Goal: Task Accomplishment & Management: Use online tool/utility

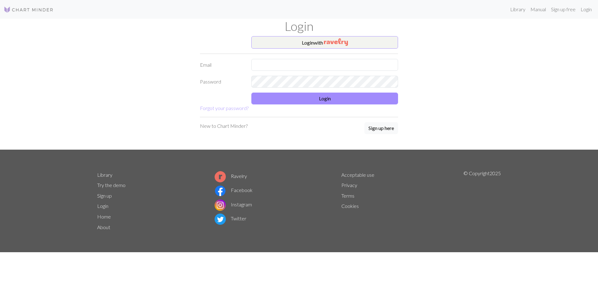
click at [321, 58] on form "Login with Email Password Login Forgot your password?" at bounding box center [299, 74] width 198 height 76
click at [323, 59] on input "text" at bounding box center [324, 65] width 147 height 12
type input "gealaaksonen@gmail.com"
click at [339, 102] on button "Login" at bounding box center [324, 99] width 147 height 12
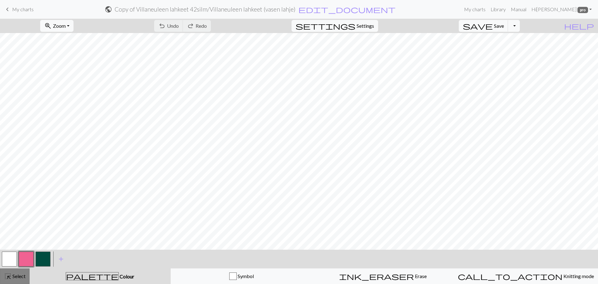
click at [17, 275] on span "Select" at bounding box center [19, 276] width 14 height 6
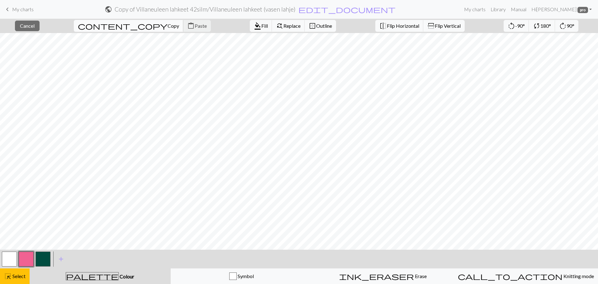
click at [168, 26] on span "Copy" at bounding box center [174, 26] width 12 height 6
click at [183, 23] on button "content_paste Paste" at bounding box center [197, 26] width 28 height 12
click at [11, 256] on button "button" at bounding box center [9, 258] width 15 height 15
click at [250, 30] on button "format_color_fill Fill" at bounding box center [261, 26] width 22 height 12
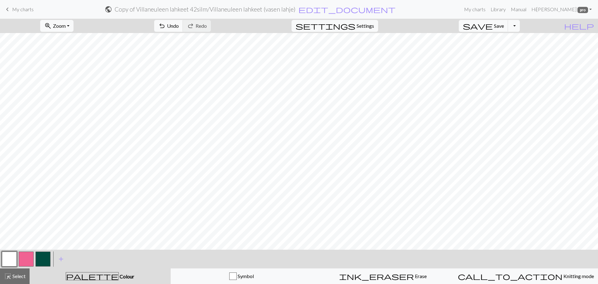
click at [29, 253] on button "button" at bounding box center [26, 258] width 15 height 15
click at [14, 255] on button "button" at bounding box center [9, 258] width 15 height 15
click at [33, 257] on button "button" at bounding box center [26, 258] width 15 height 15
click at [2, 263] on button "button" at bounding box center [9, 258] width 15 height 15
click at [26, 261] on button "button" at bounding box center [26, 258] width 15 height 15
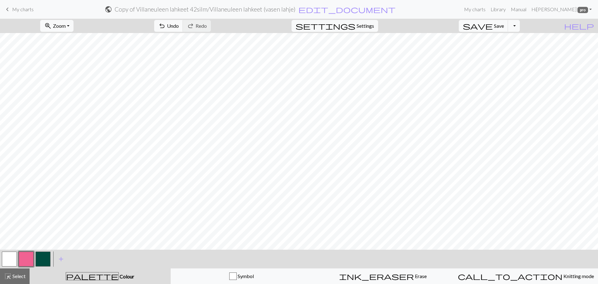
click at [12, 258] on button "button" at bounding box center [9, 258] width 15 height 15
click at [504, 24] on span "Save" at bounding box center [499, 26] width 10 height 6
click at [493, 26] on span "save" at bounding box center [478, 25] width 30 height 9
click at [21, 263] on button "button" at bounding box center [26, 258] width 15 height 15
drag, startPoint x: 11, startPoint y: 256, endPoint x: 25, endPoint y: 252, distance: 14.6
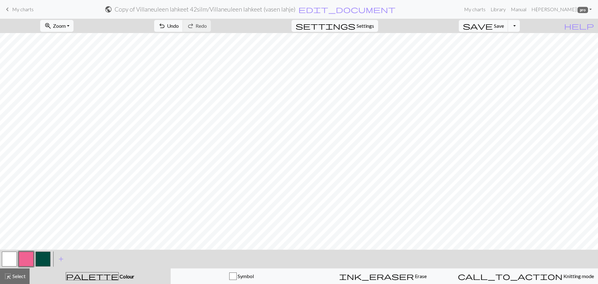
click at [11, 256] on button "button" at bounding box center [9, 258] width 15 height 15
click at [29, 259] on button "button" at bounding box center [26, 258] width 15 height 15
click at [493, 27] on span "save" at bounding box center [478, 25] width 30 height 9
